Goal: Task Accomplishment & Management: Use online tool/utility

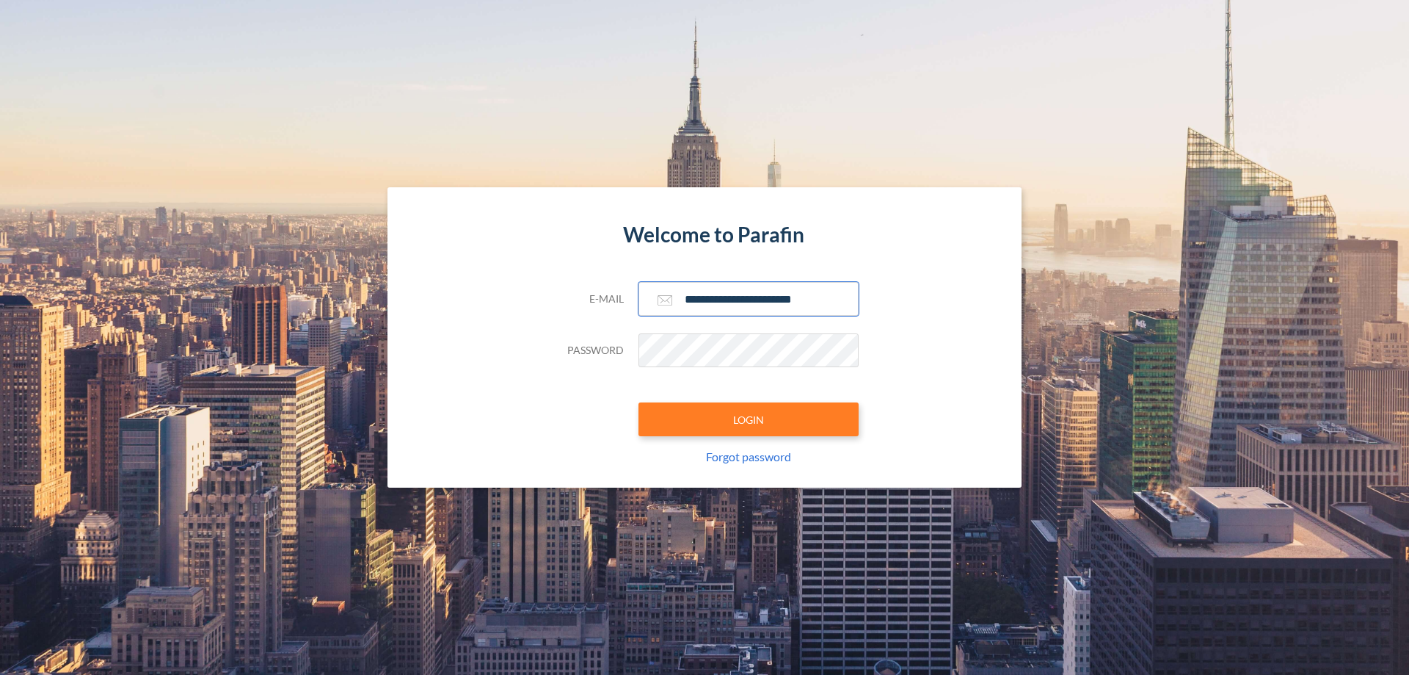
type input "**********"
click at [749, 419] on button "LOGIN" at bounding box center [749, 419] width 220 height 34
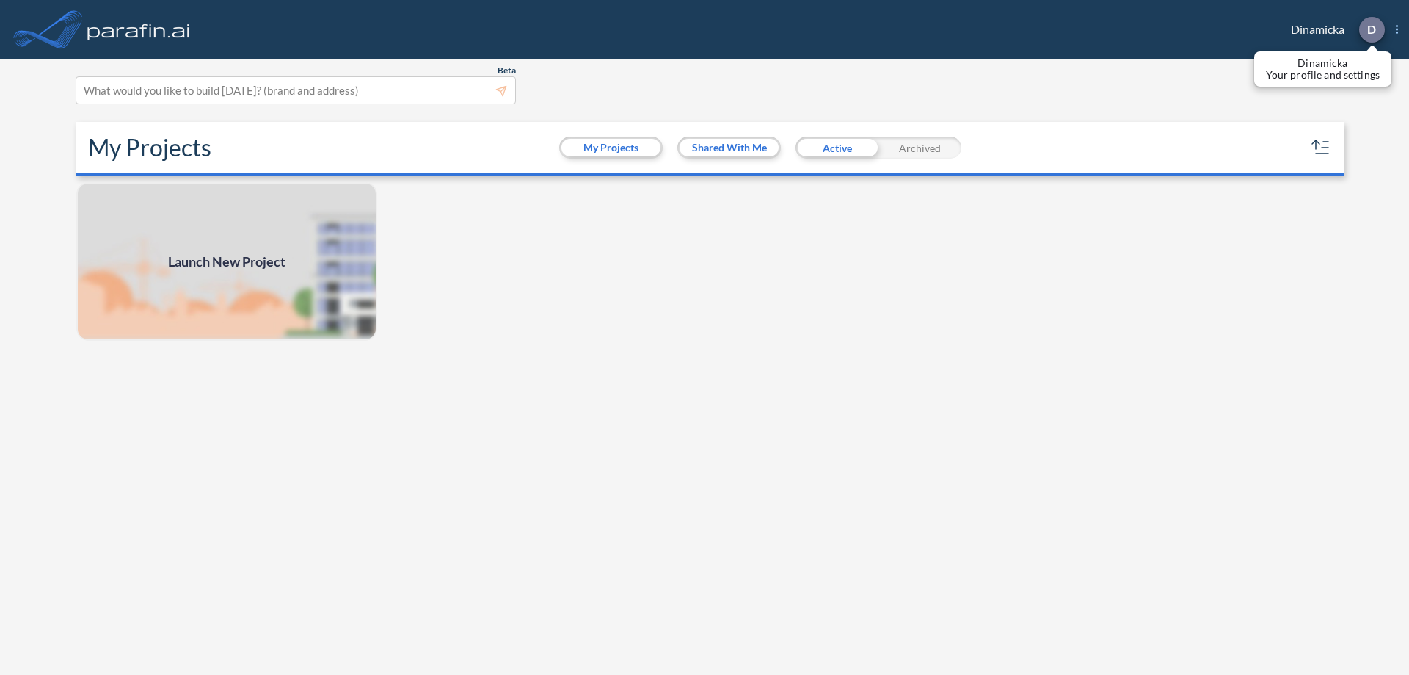
click at [1371, 29] on p "D" at bounding box center [1372, 29] width 9 height 13
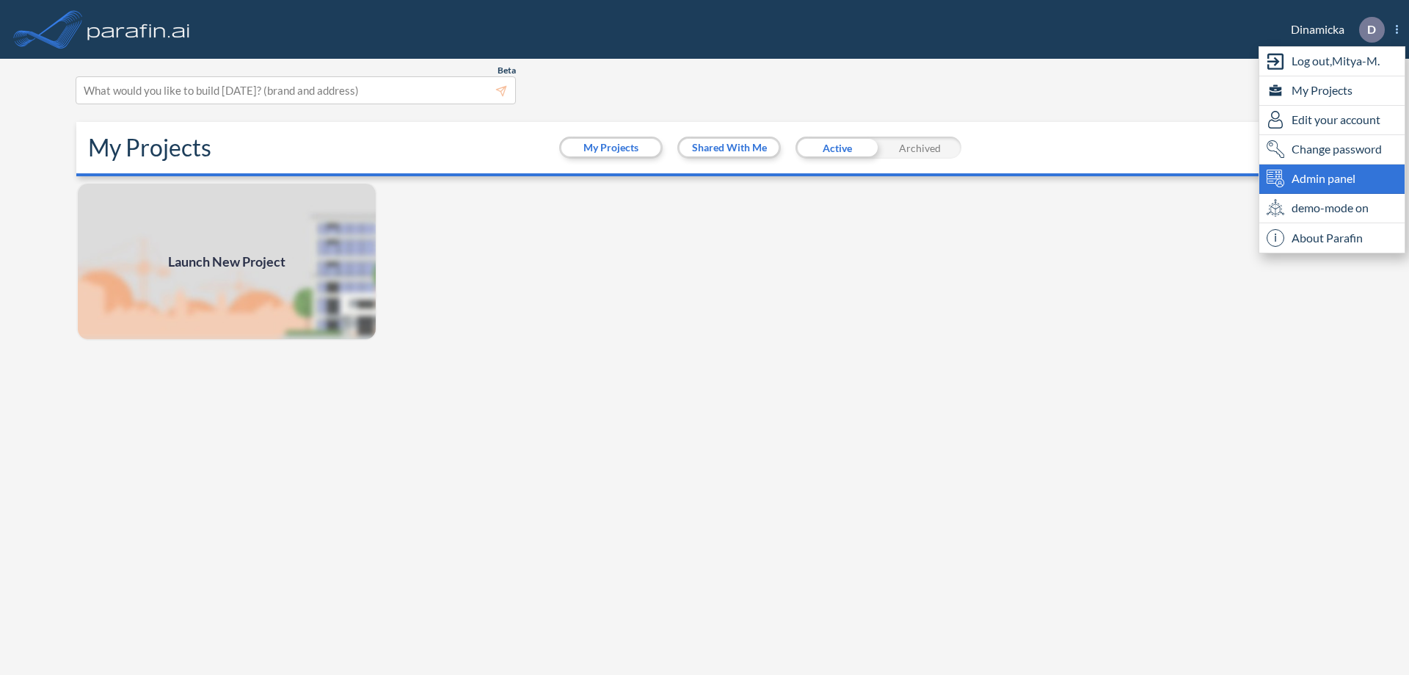
click at [1332, 178] on span "Admin panel" at bounding box center [1324, 179] width 64 height 18
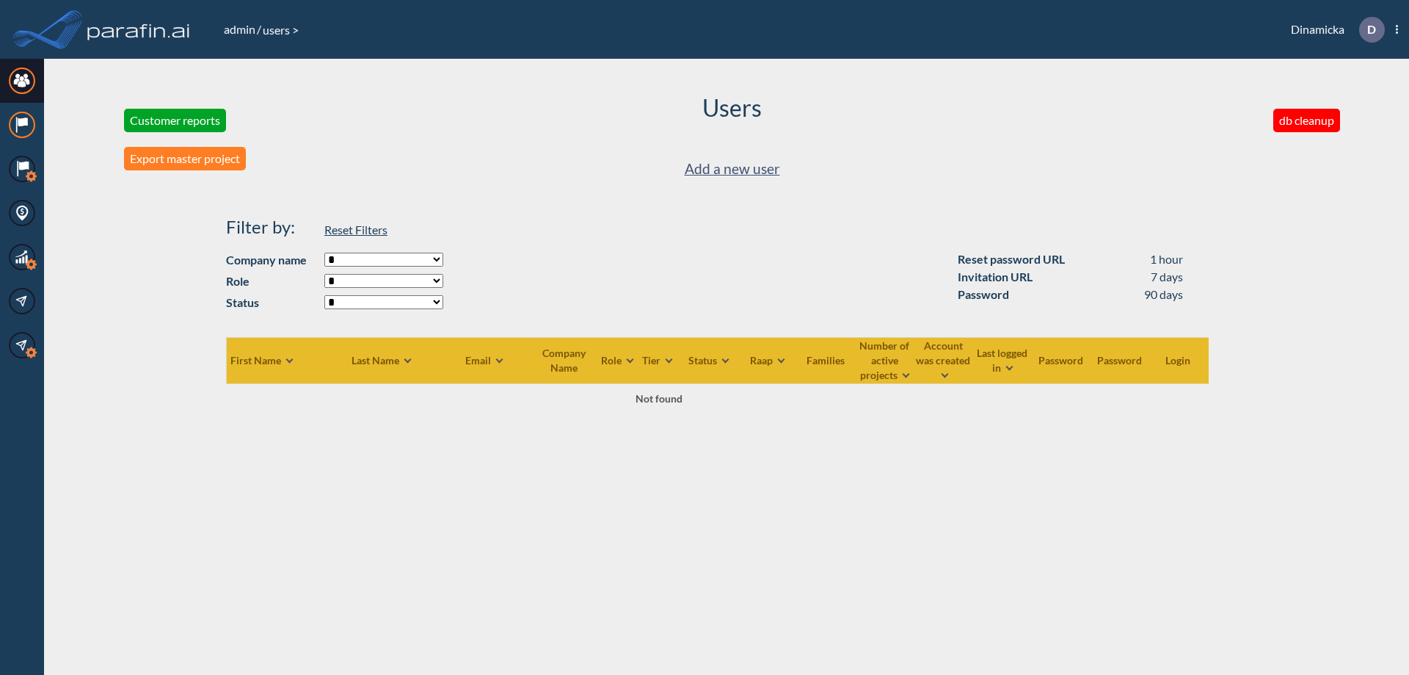
click at [22, 125] on icon at bounding box center [23, 121] width 10 height 9
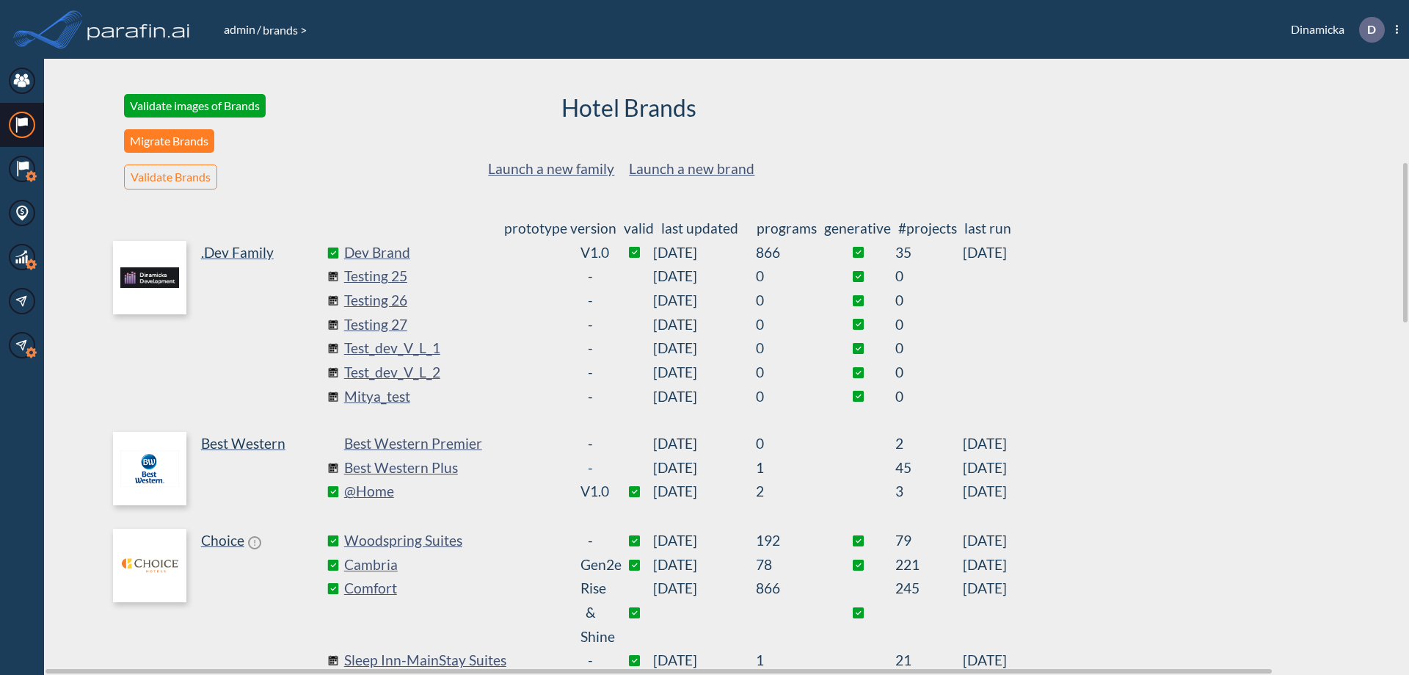
scroll to position [397, 0]
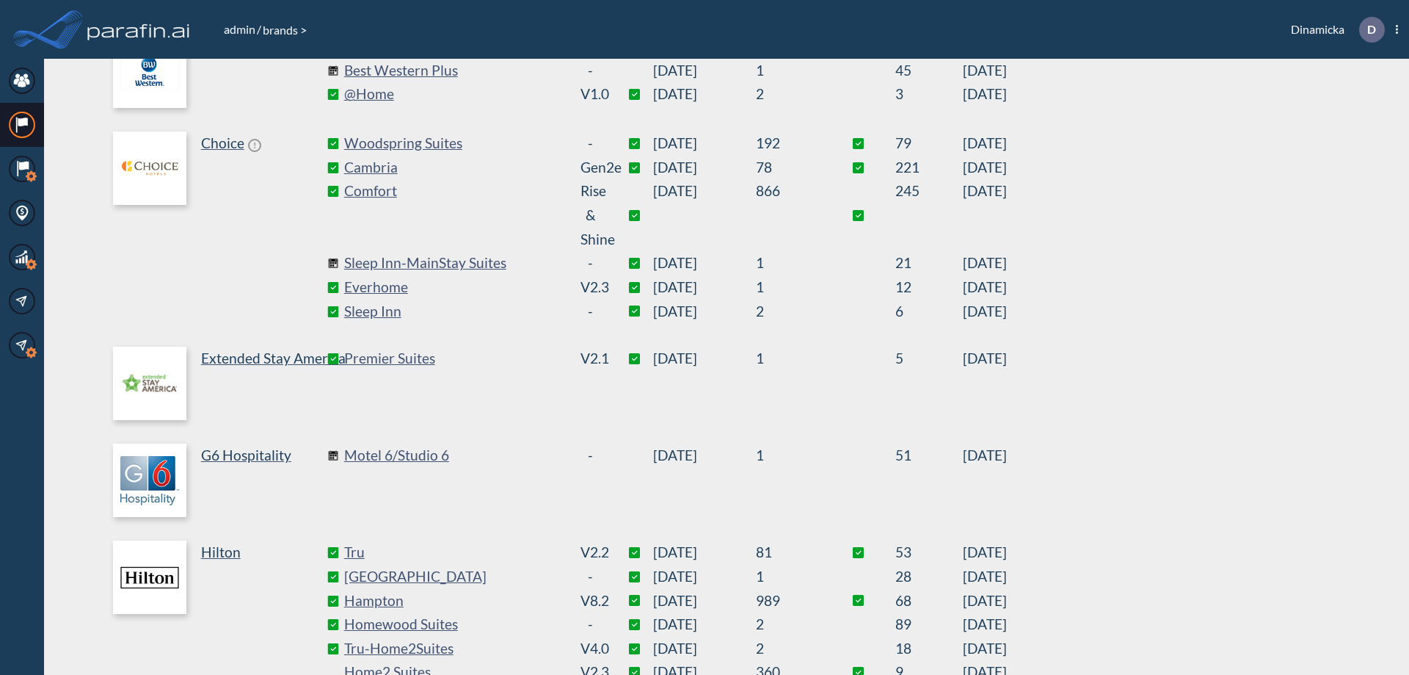
click at [454, 70] on link "Best Western Plus" at bounding box center [454, 71] width 220 height 24
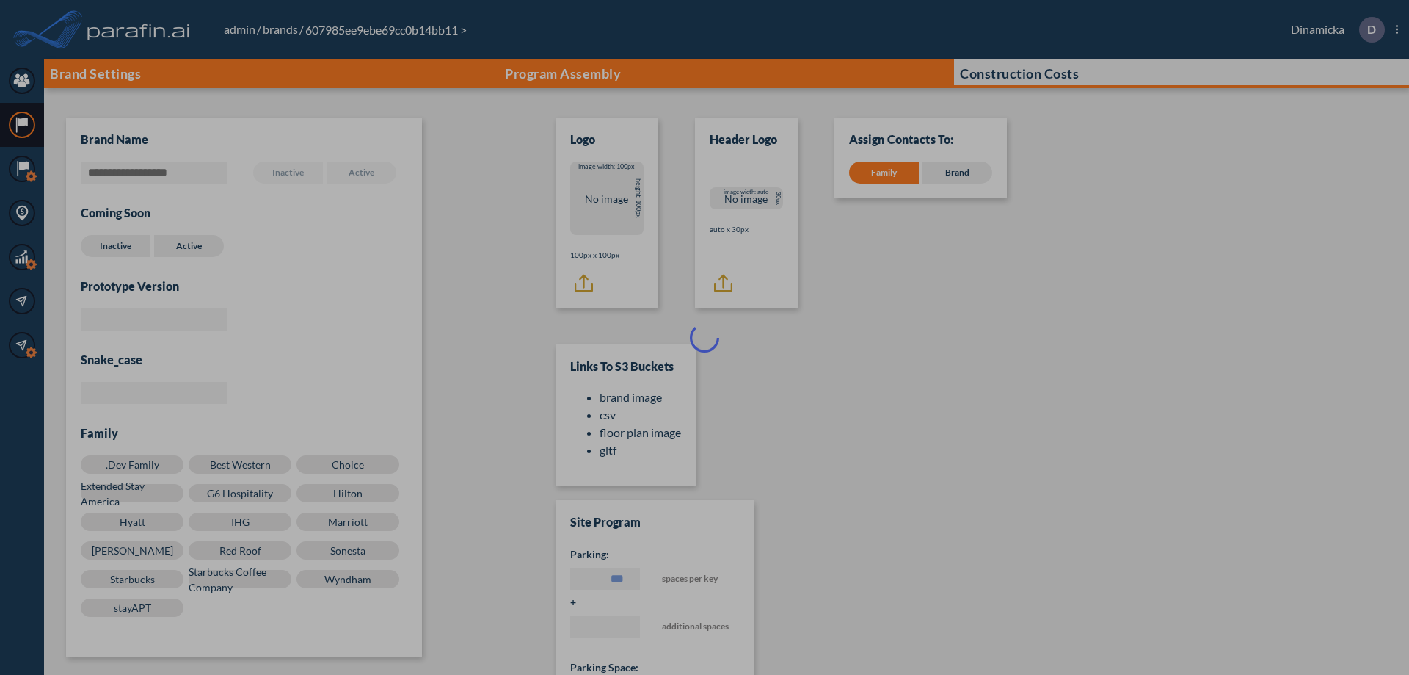
scroll to position [15, 0]
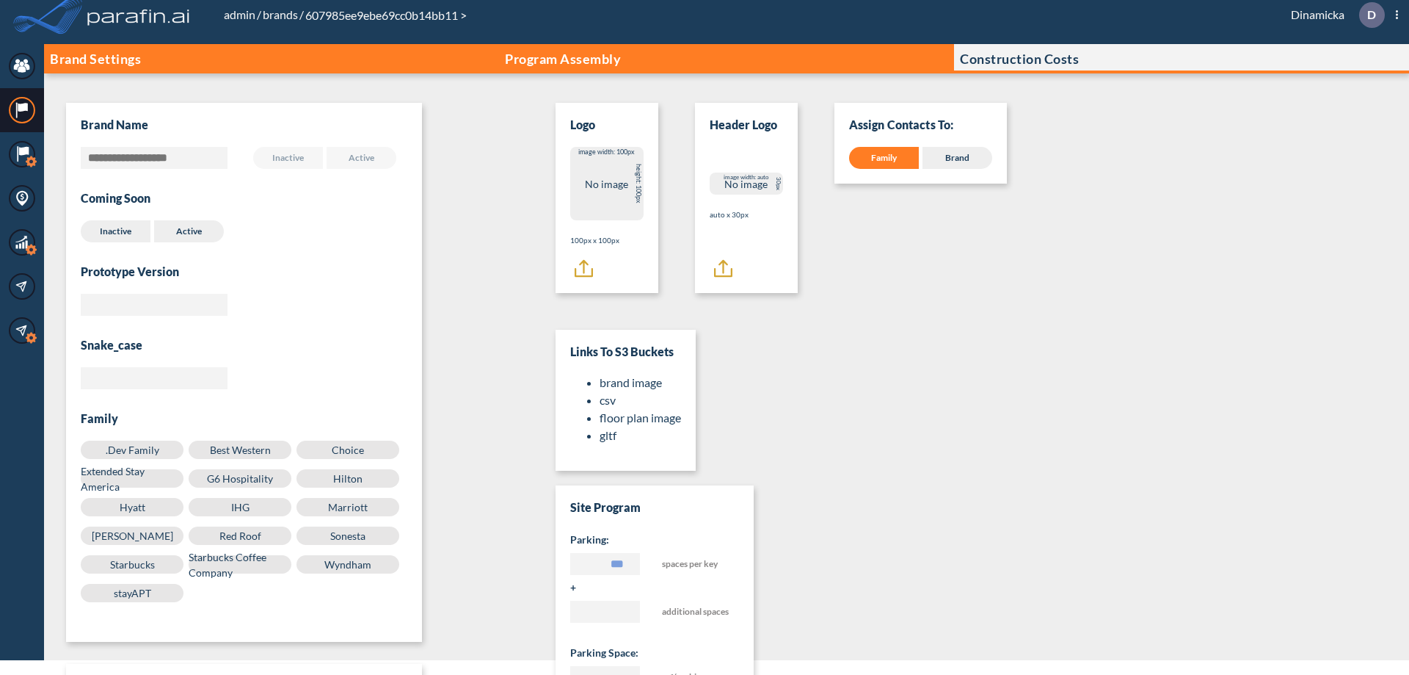
click at [563, 59] on p "Program Assembly" at bounding box center [563, 58] width 116 height 15
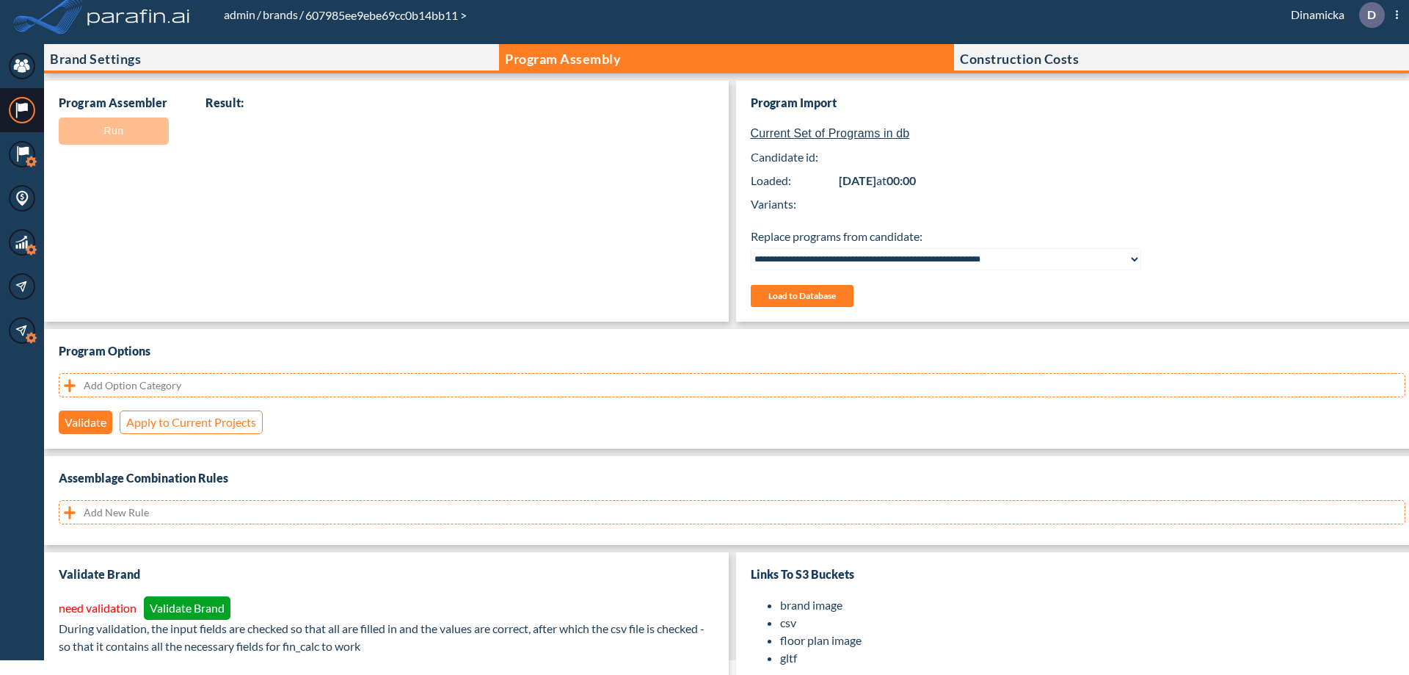
select select "**********"
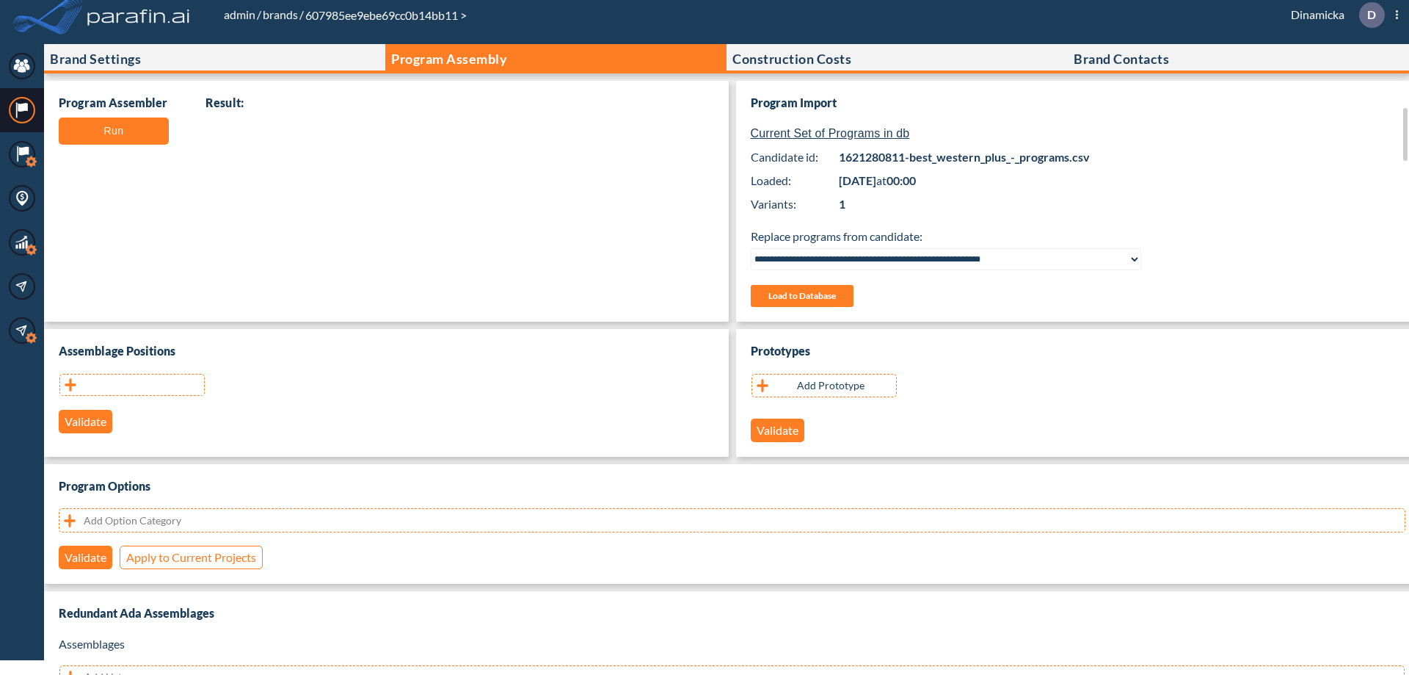
scroll to position [293, 0]
